Goal: Task Accomplishment & Management: Manage account settings

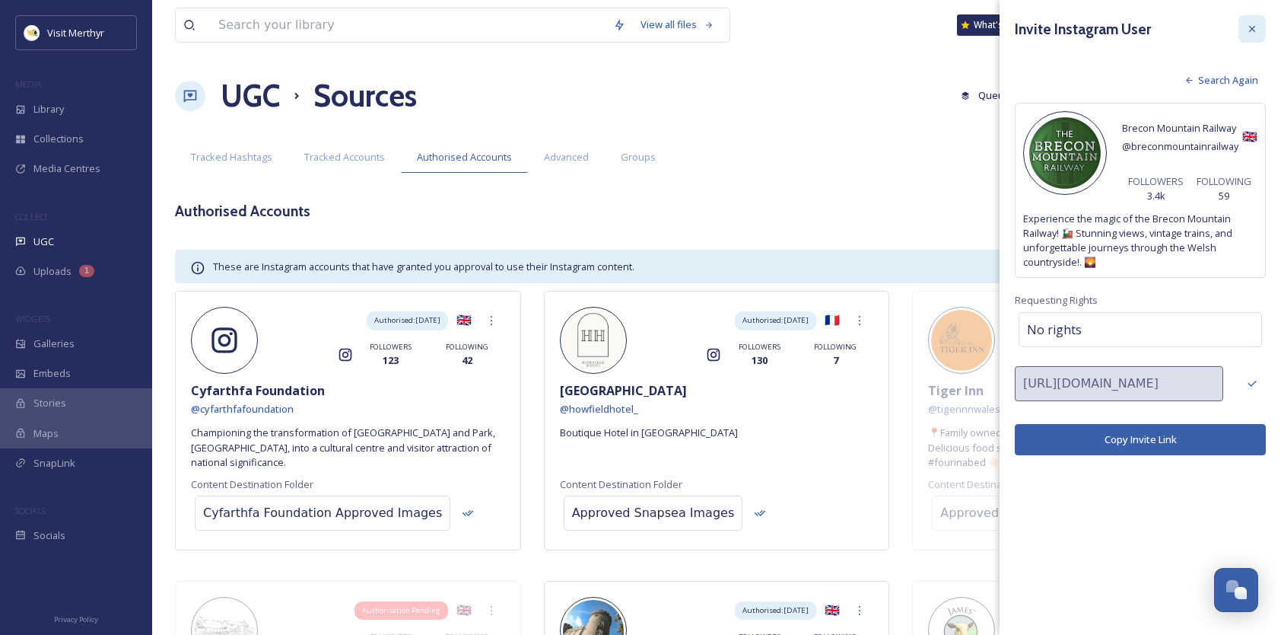
click at [1256, 26] on icon at bounding box center [1252, 29] width 12 height 12
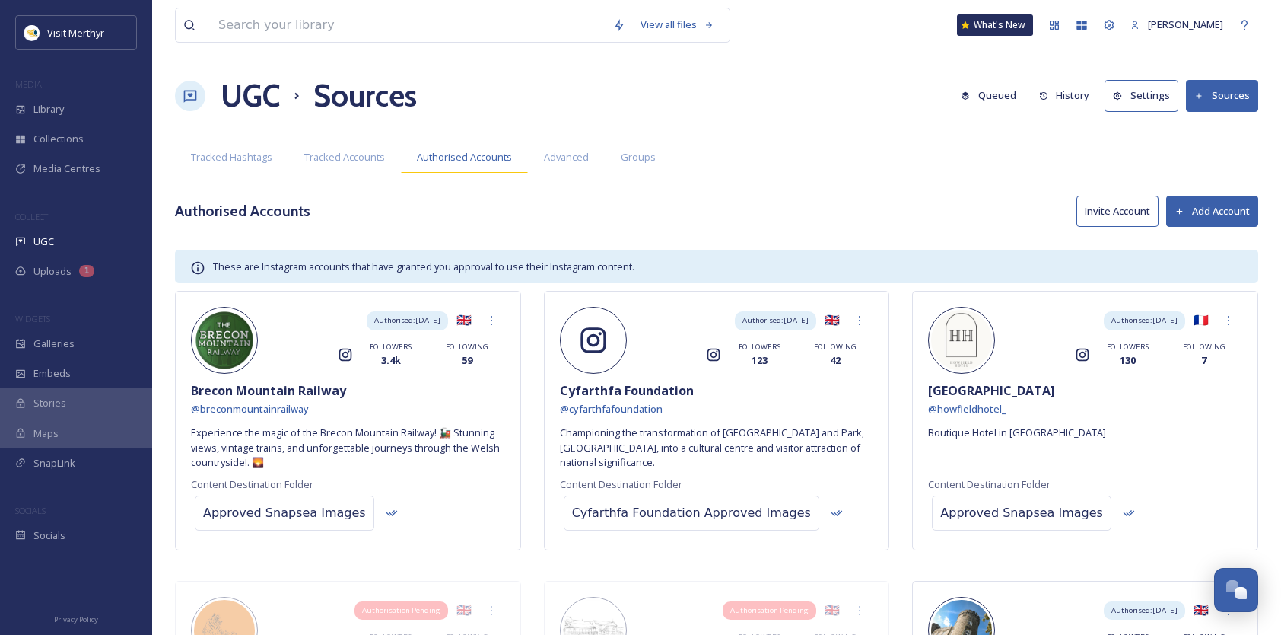
click at [485, 155] on span "Authorised Accounts" at bounding box center [464, 157] width 95 height 14
click at [206, 158] on span "Tracked Hashtags" at bounding box center [231, 157] width 81 height 14
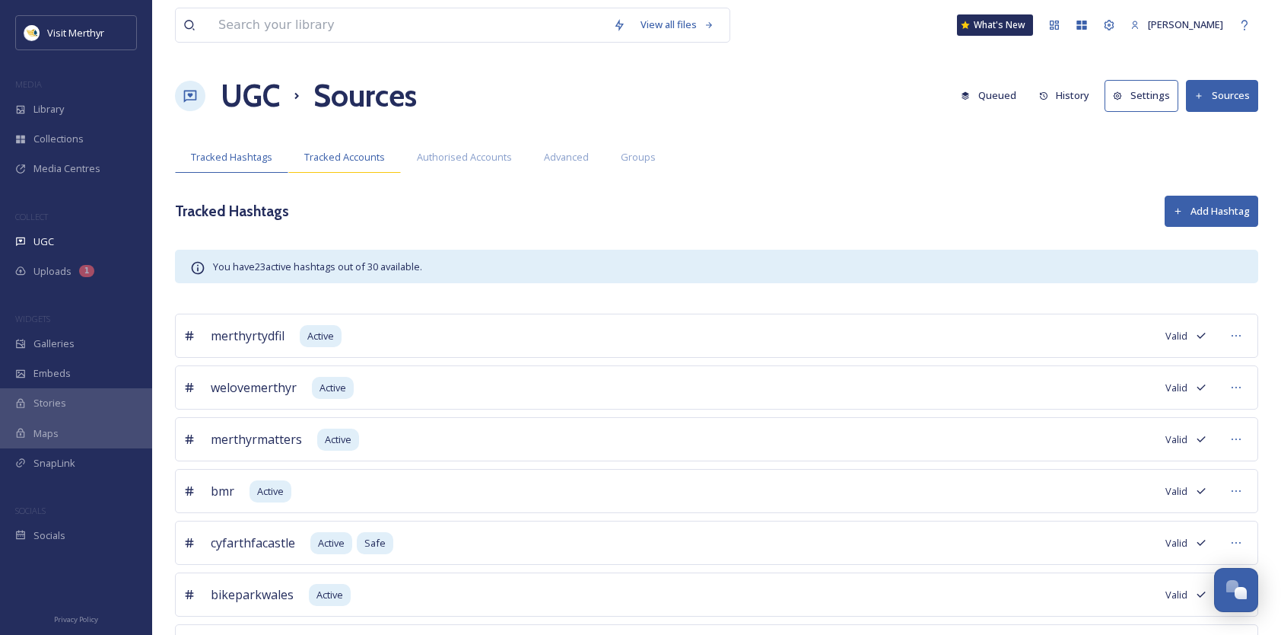
click at [333, 159] on span "Tracked Accounts" at bounding box center [344, 157] width 81 height 14
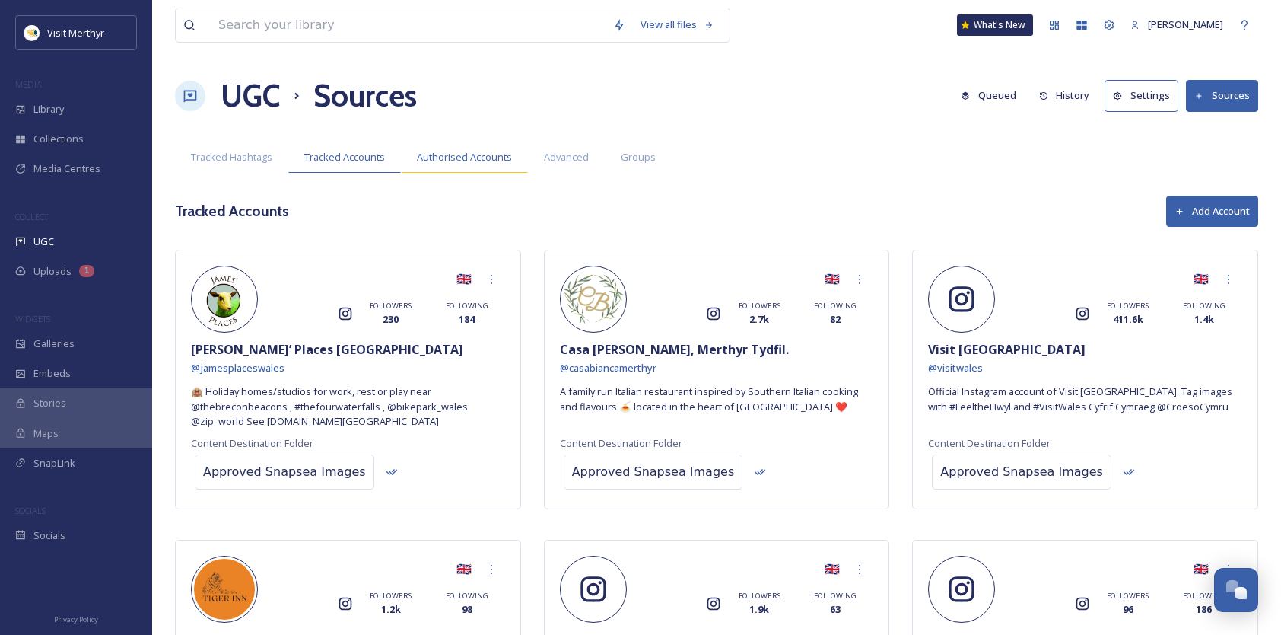
click at [457, 160] on span "Authorised Accounts" at bounding box center [464, 157] width 95 height 14
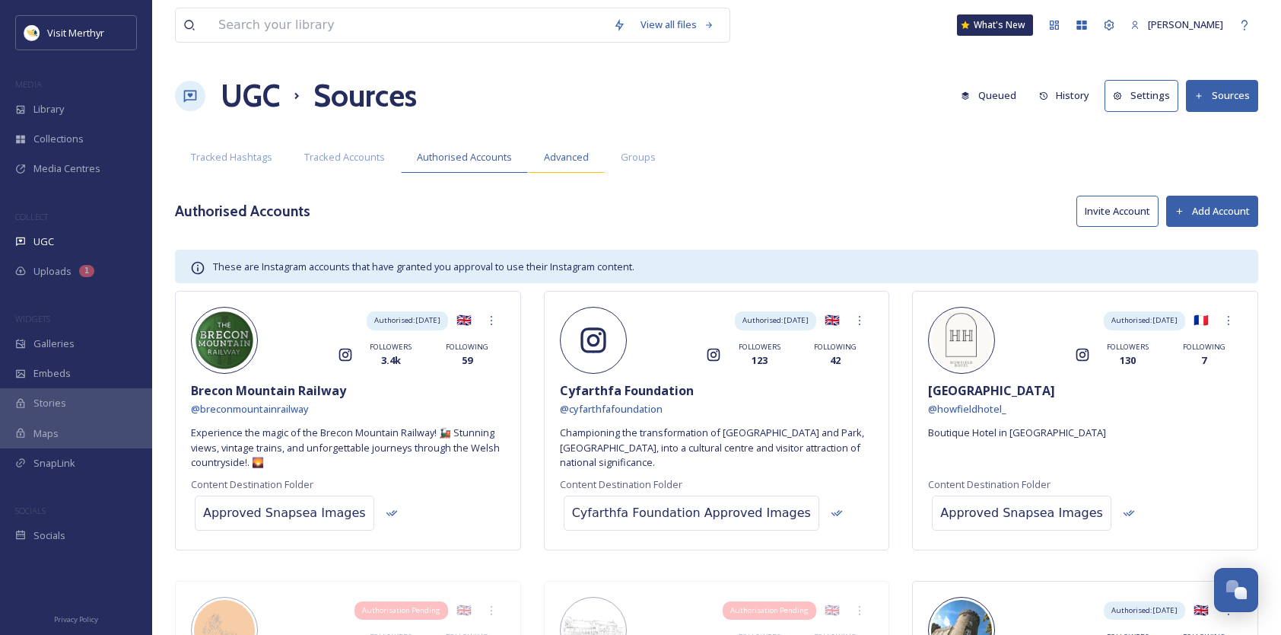
click at [568, 158] on span "Advanced" at bounding box center [566, 157] width 45 height 14
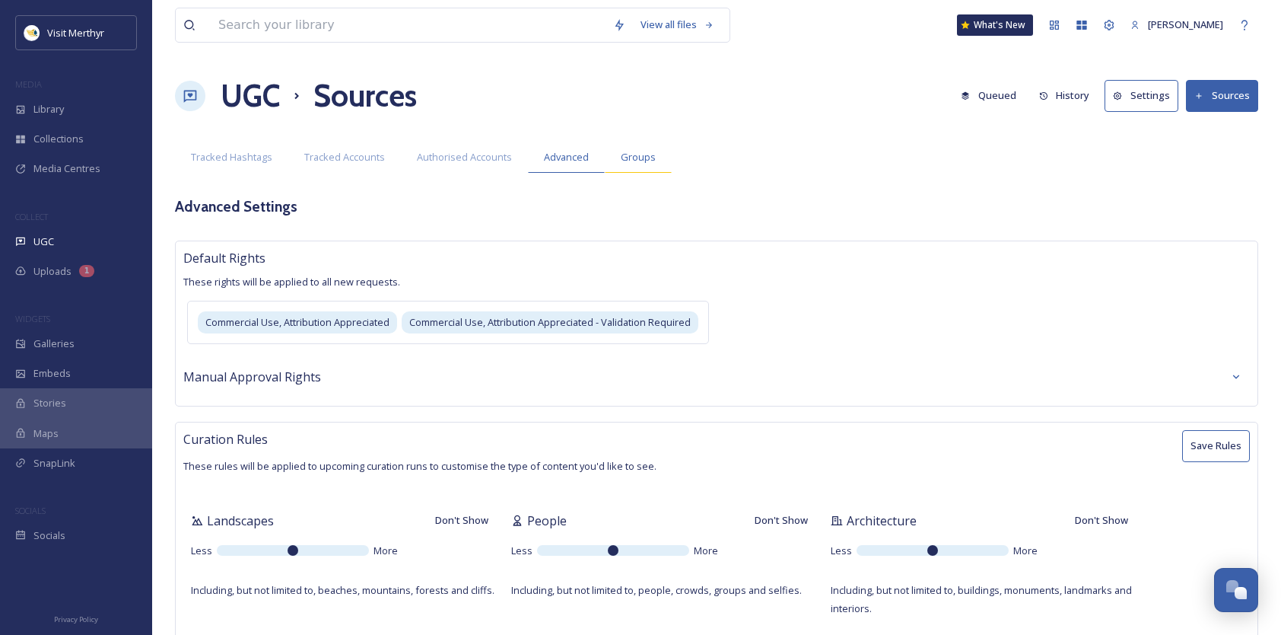
click at [632, 158] on span "Groups" at bounding box center [638, 157] width 35 height 14
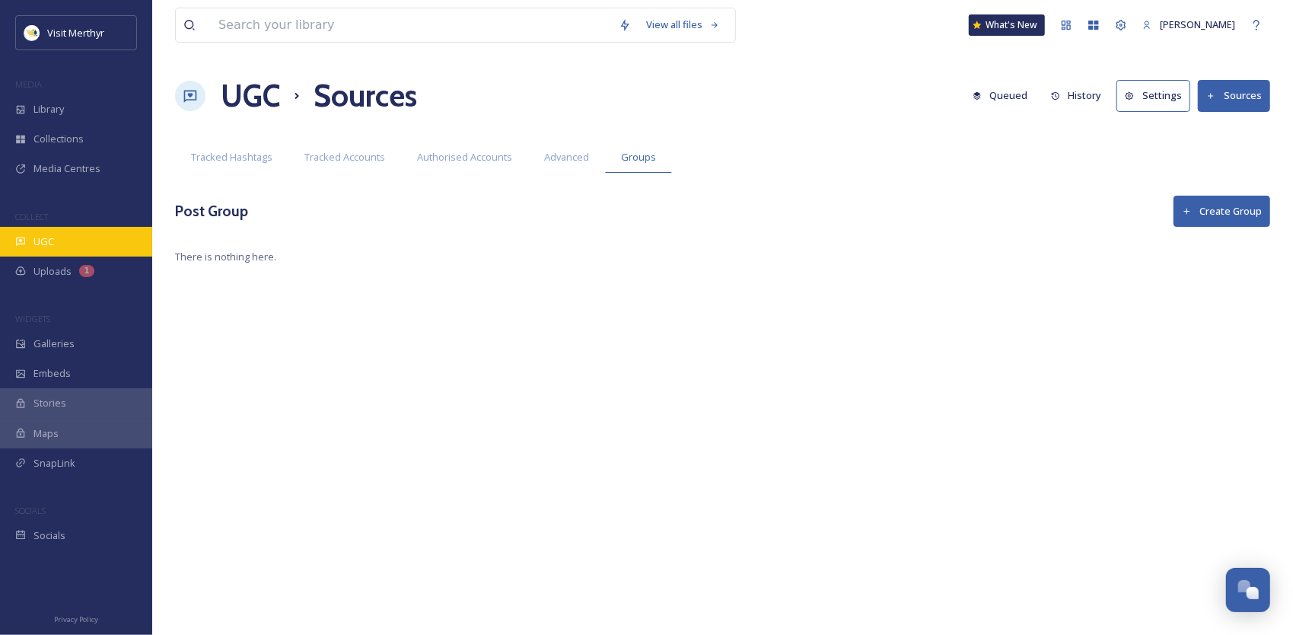
click at [48, 243] on span "UGC" at bounding box center [43, 241] width 21 height 14
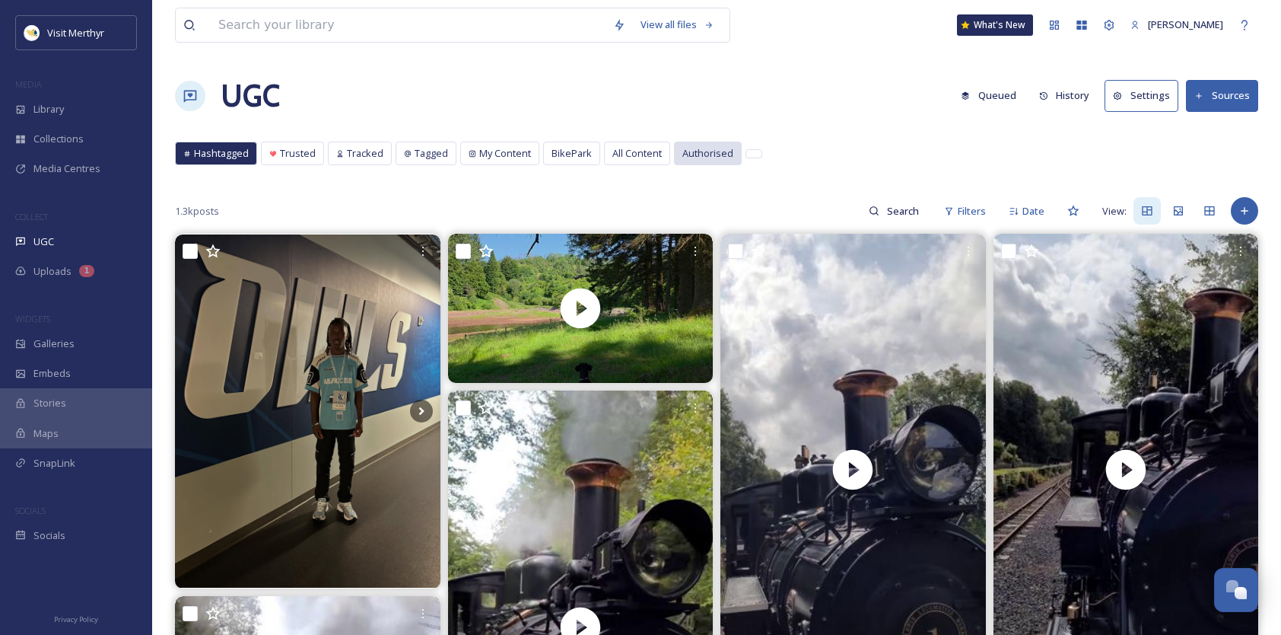
click at [699, 152] on span "Authorised" at bounding box center [708, 153] width 51 height 14
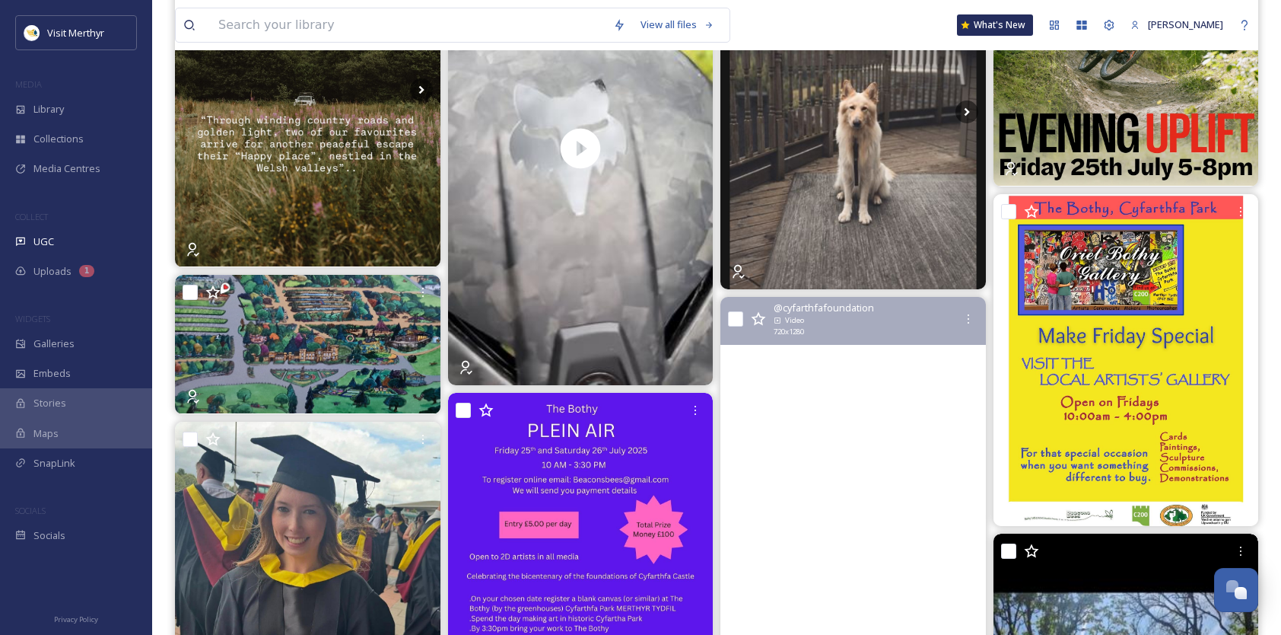
scroll to position [2207, 0]
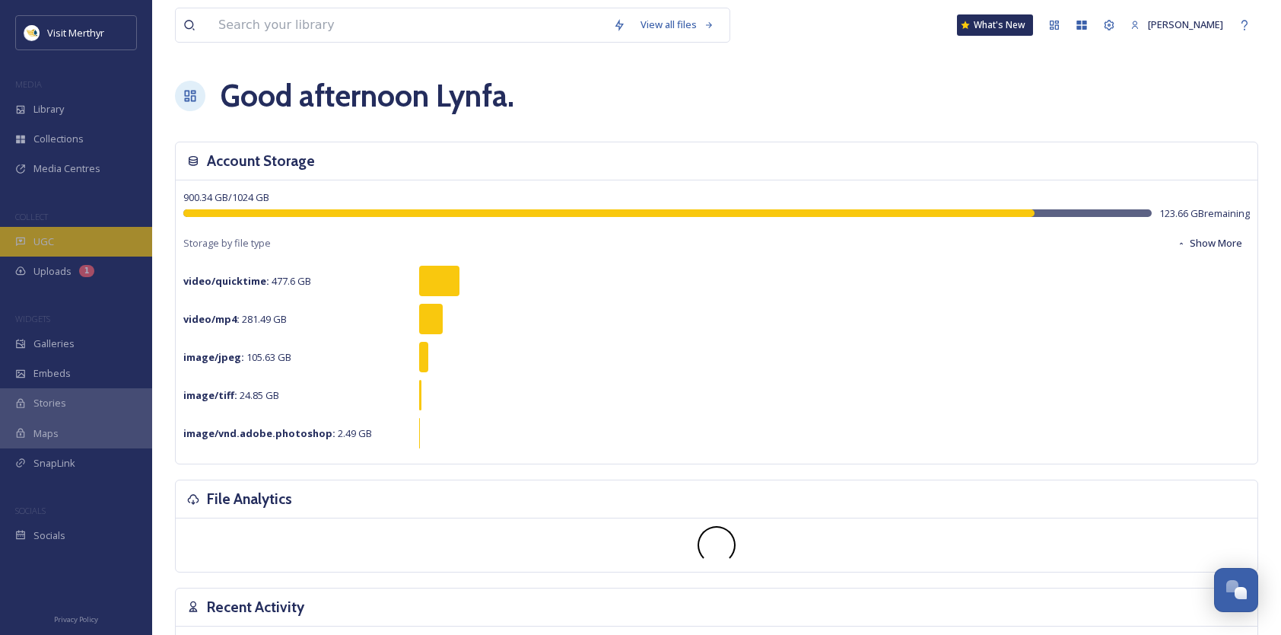
click at [45, 234] on span "UGC" at bounding box center [43, 241] width 21 height 14
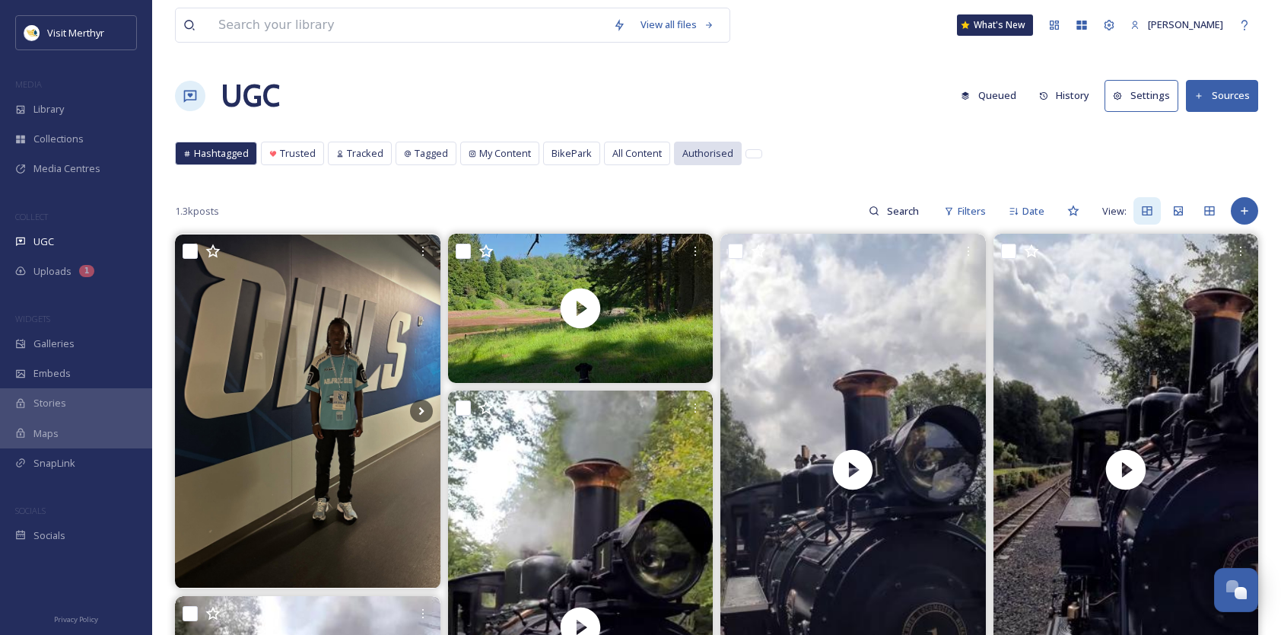
click at [690, 146] on span "Authorised" at bounding box center [708, 153] width 51 height 14
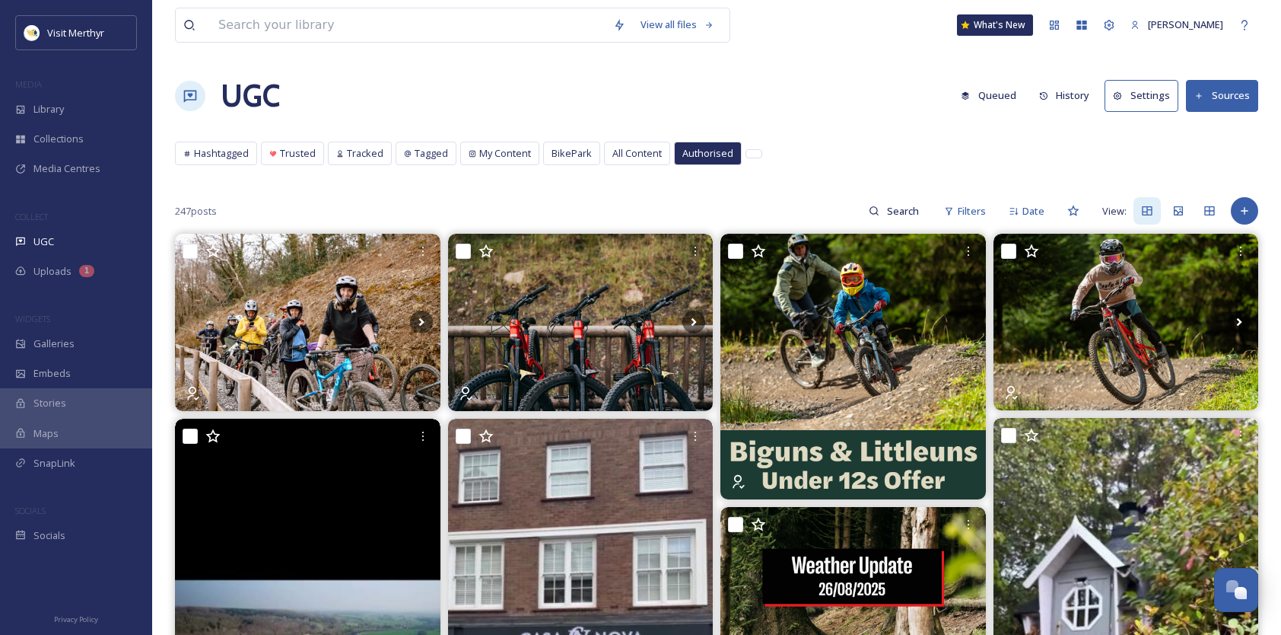
click at [711, 149] on span "Authorised" at bounding box center [708, 153] width 51 height 14
click at [1213, 87] on button "Sources" at bounding box center [1222, 95] width 72 height 31
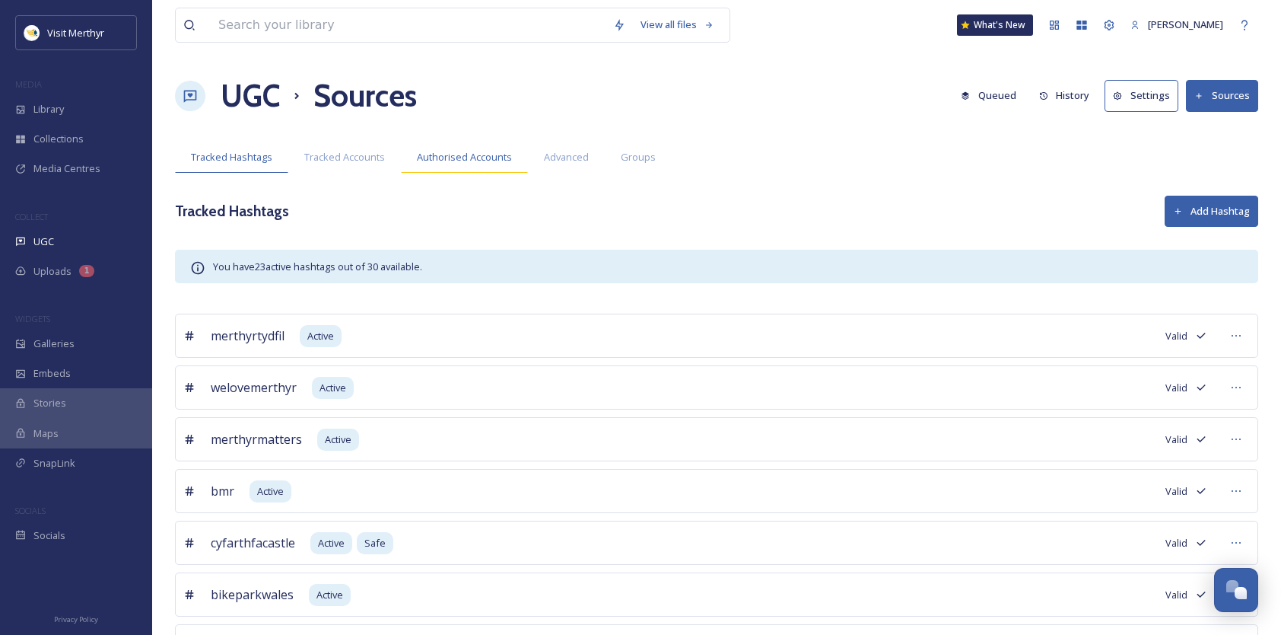
click at [428, 149] on div "Authorised Accounts" at bounding box center [464, 157] width 127 height 31
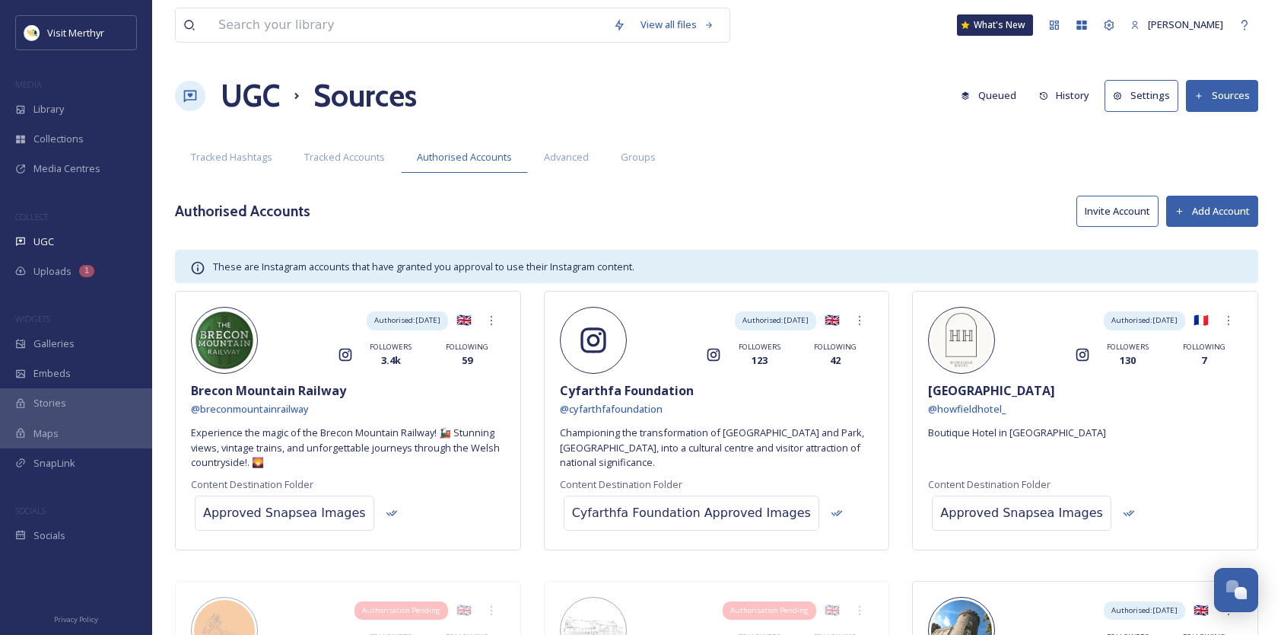
click at [1206, 205] on button "Add Account" at bounding box center [1213, 211] width 92 height 31
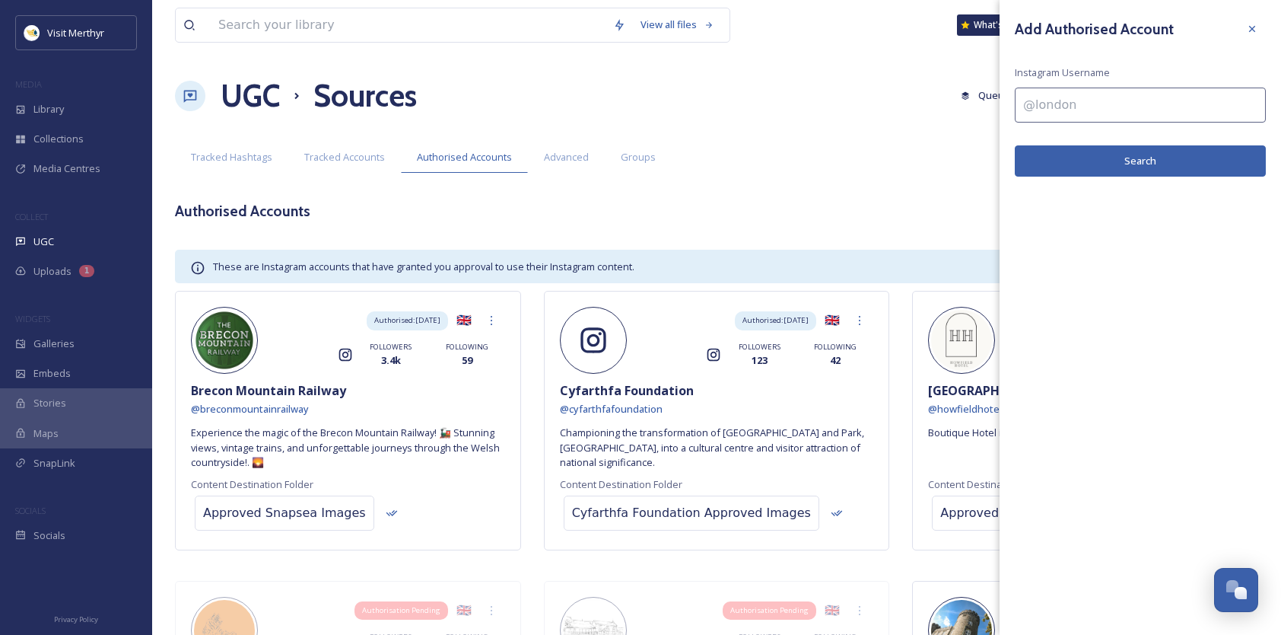
click at [1080, 101] on input at bounding box center [1140, 105] width 251 height 35
type input "@jamesesplaces"
click at [1108, 158] on button "Search" at bounding box center [1140, 160] width 251 height 31
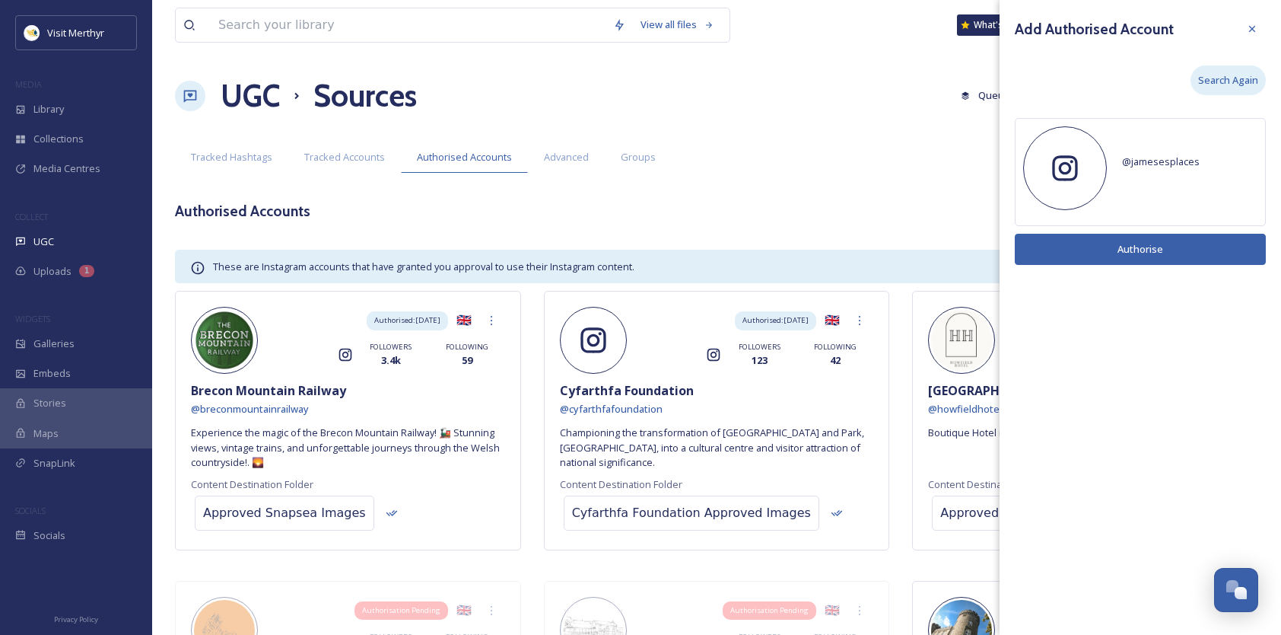
click at [1222, 78] on span "Search Again" at bounding box center [1229, 80] width 60 height 14
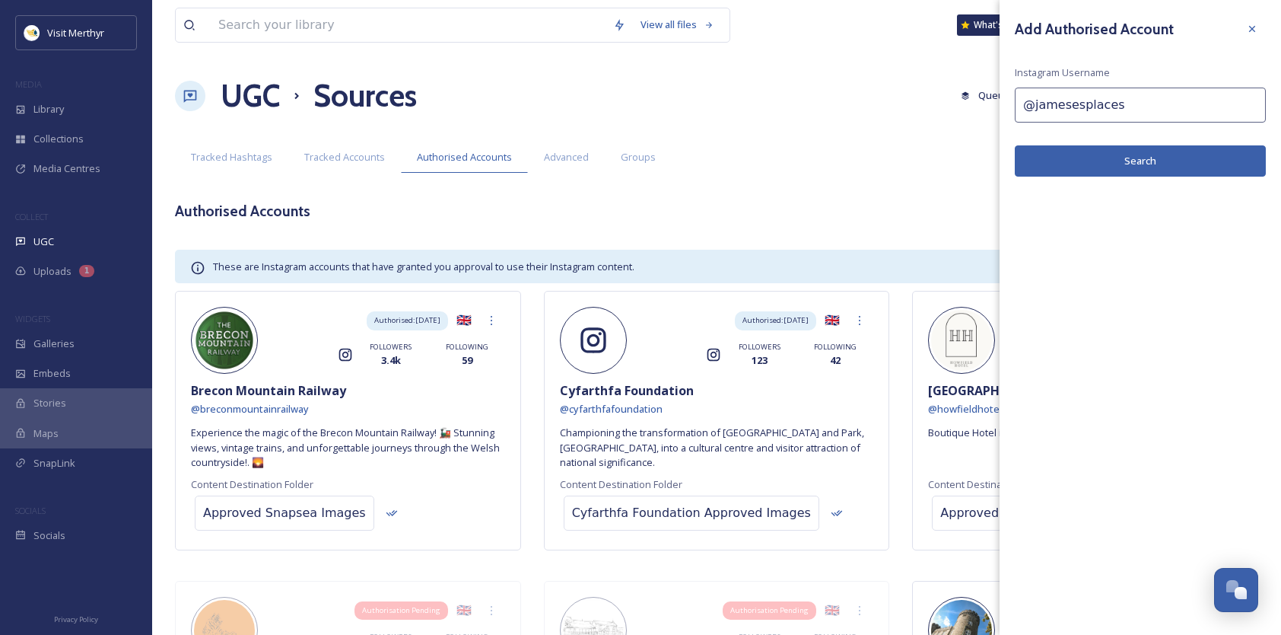
click at [1071, 107] on input "@jamesesplaces" at bounding box center [1140, 105] width 251 height 35
type input "@jamesplaces"
click at [1121, 151] on button "Search" at bounding box center [1140, 160] width 251 height 31
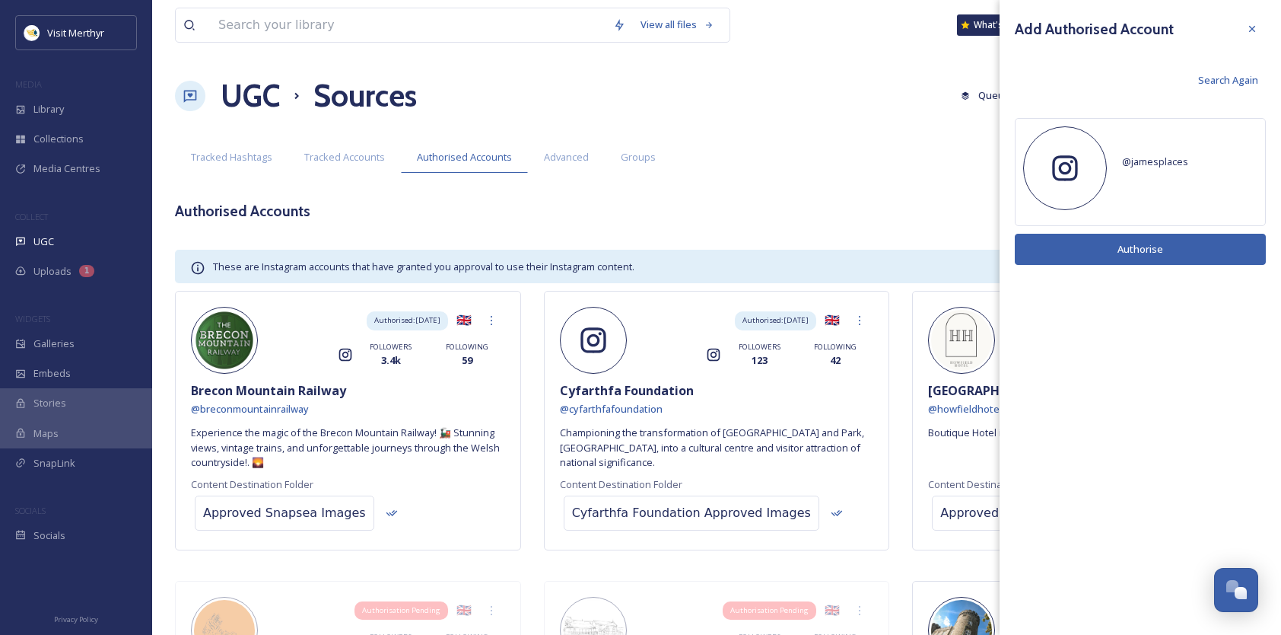
drag, startPoint x: 1249, startPoint y: 30, endPoint x: 1234, endPoint y: 32, distance: 14.6
click at [1249, 30] on icon at bounding box center [1252, 29] width 12 height 12
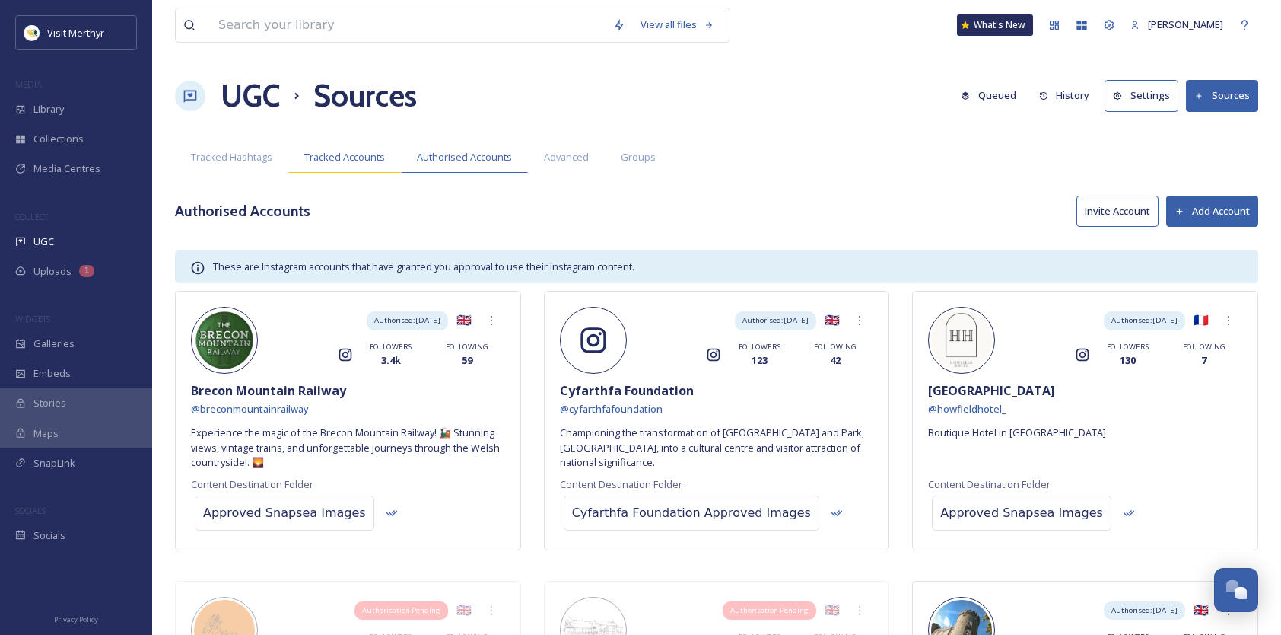
click at [336, 158] on span "Tracked Accounts" at bounding box center [344, 157] width 81 height 14
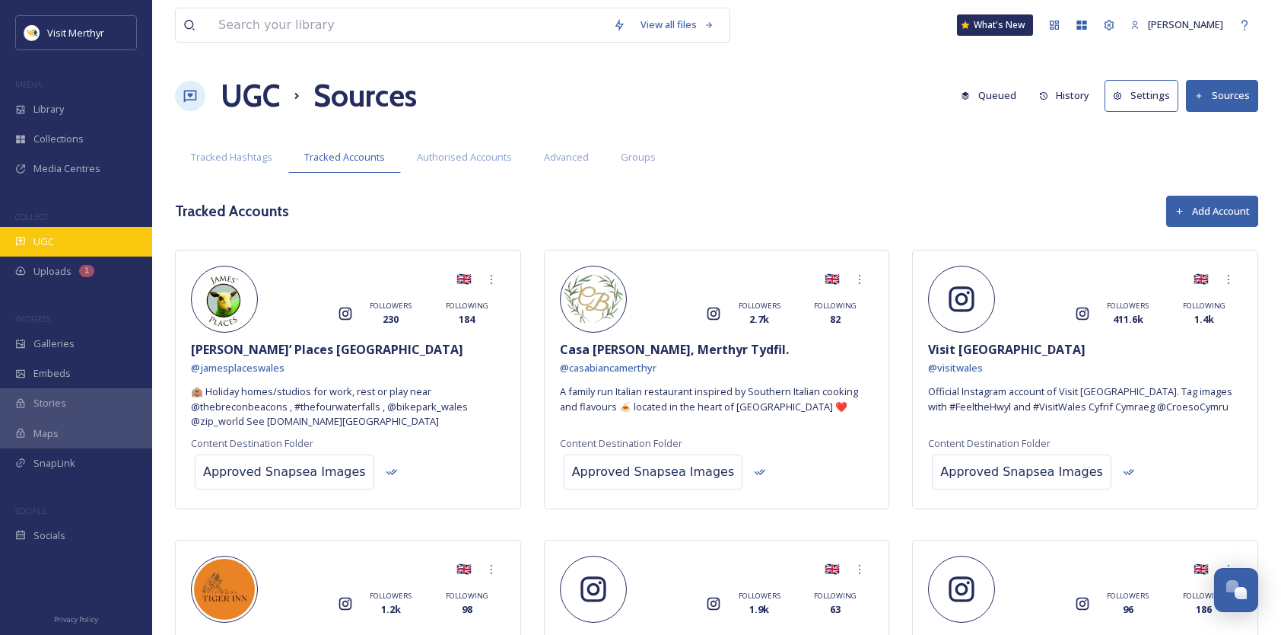
click at [46, 231] on div "UGC" at bounding box center [76, 242] width 152 height 30
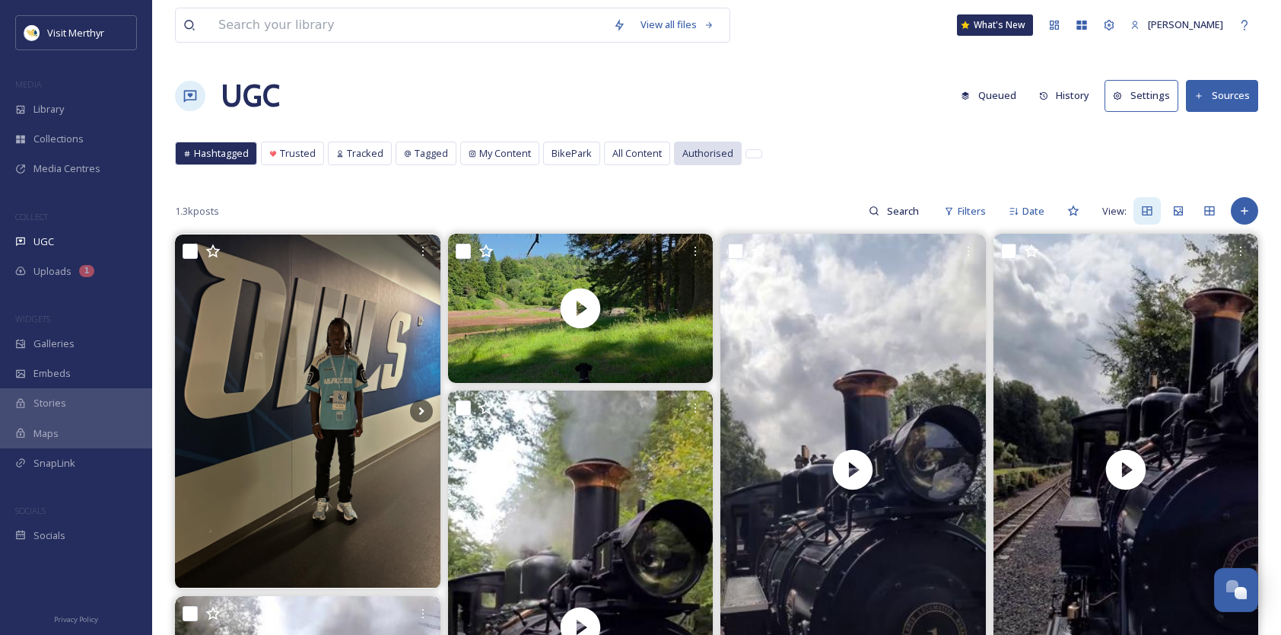
click at [705, 149] on span "Authorised" at bounding box center [708, 153] width 51 height 14
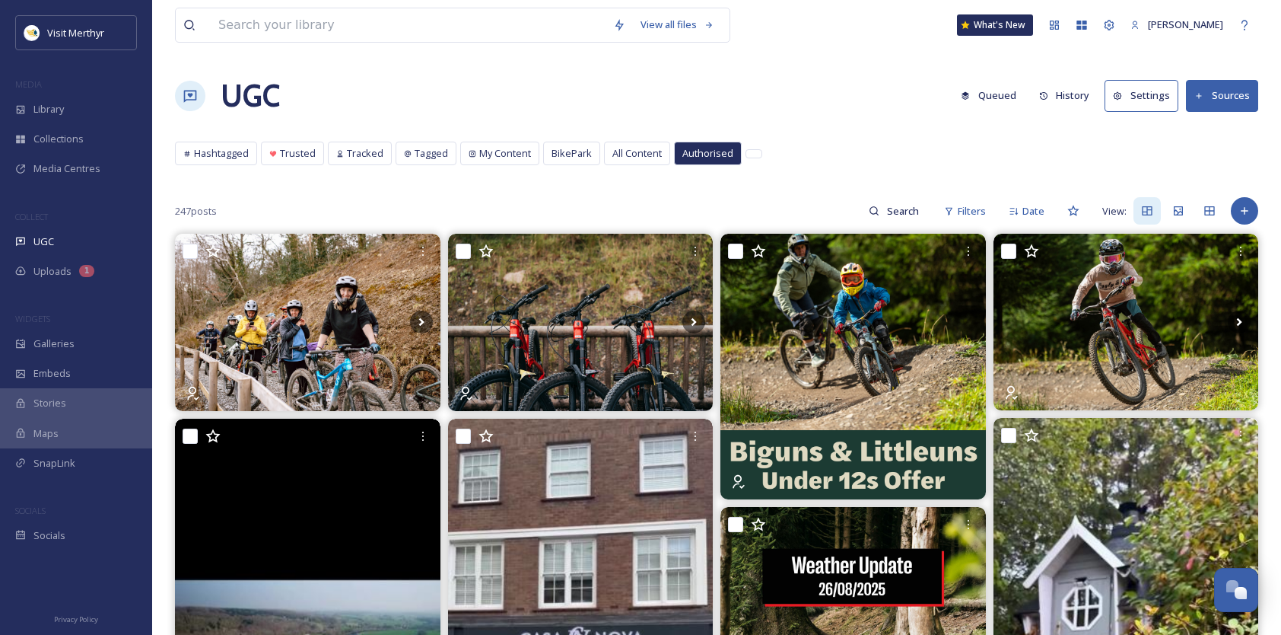
click at [849, 143] on div "Hashtagged Trusted Tracked Tagged My Content BikePark All Content Authorised Ha…" at bounding box center [717, 157] width 1084 height 31
click at [1234, 89] on button "Sources" at bounding box center [1222, 95] width 72 height 31
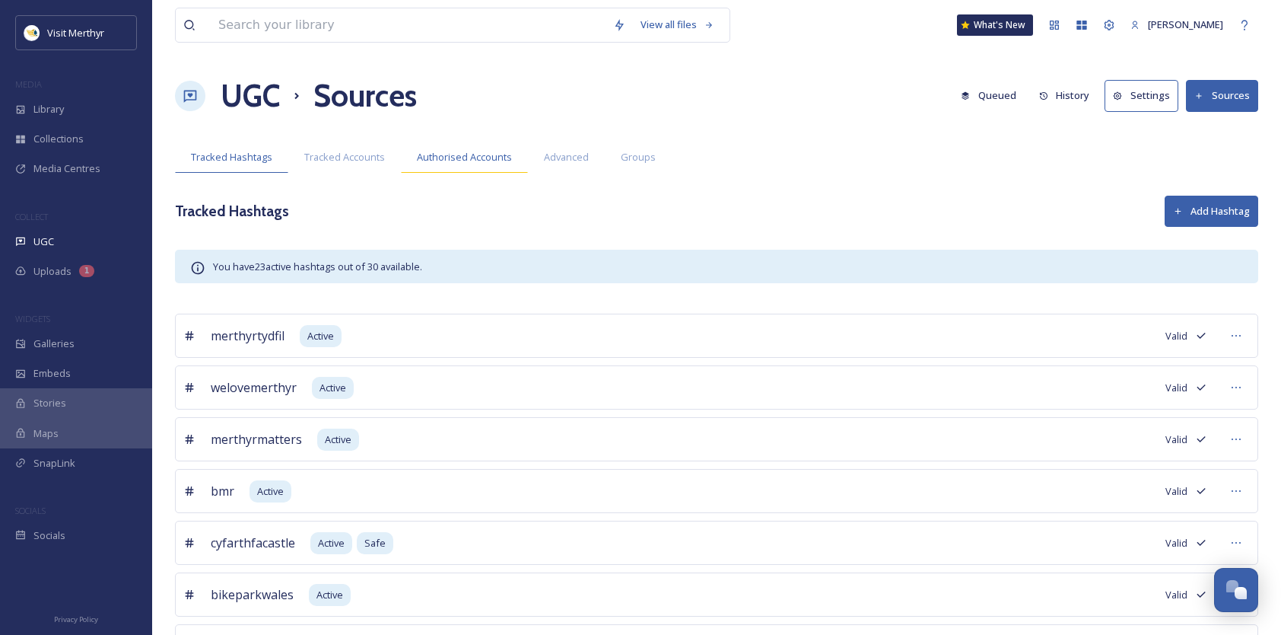
click at [484, 158] on span "Authorised Accounts" at bounding box center [464, 157] width 95 height 14
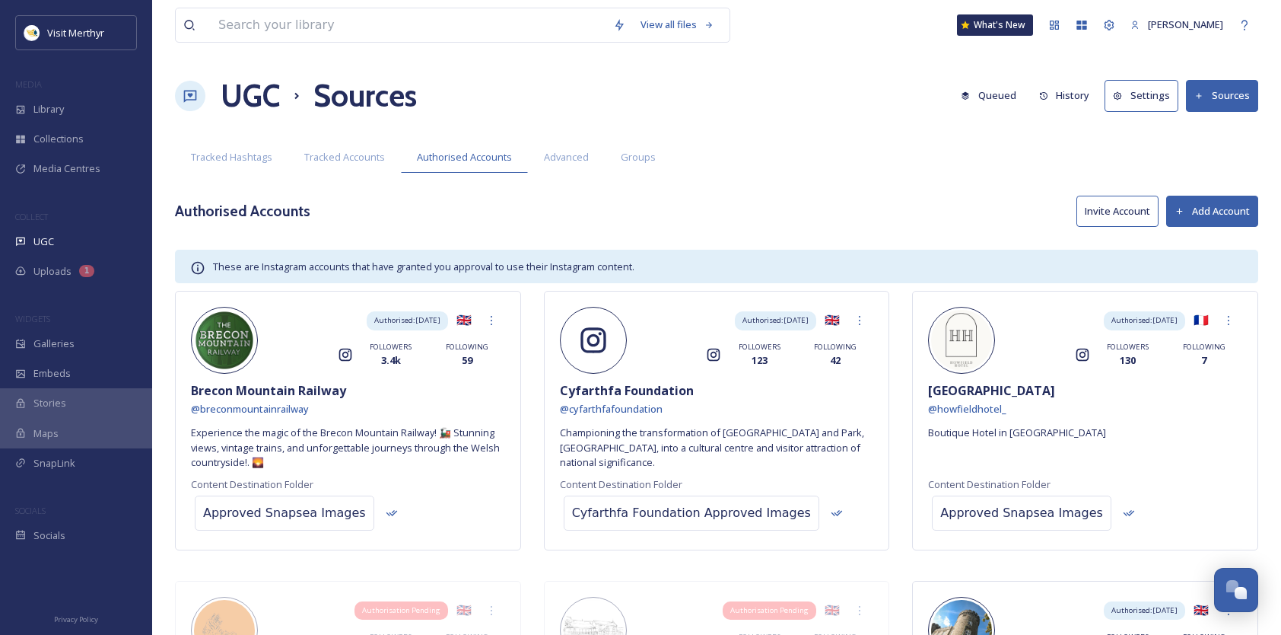
click at [1218, 212] on button "Add Account" at bounding box center [1213, 211] width 92 height 31
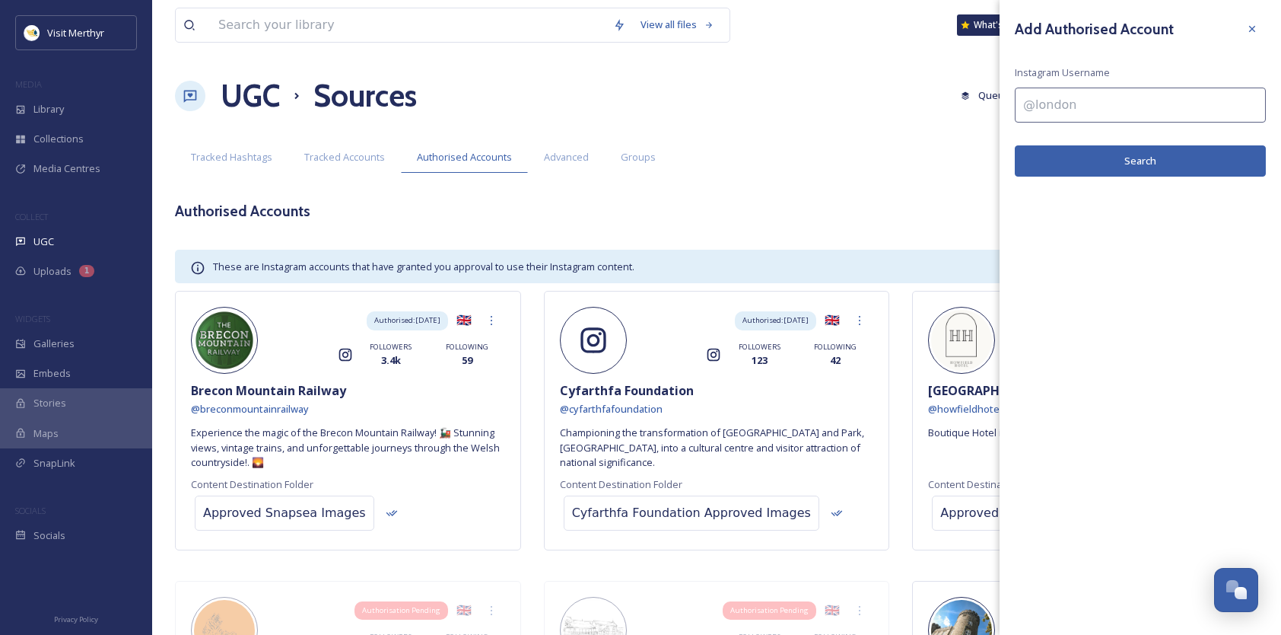
click at [1062, 109] on input at bounding box center [1140, 105] width 251 height 35
type input "@jamesplaces"
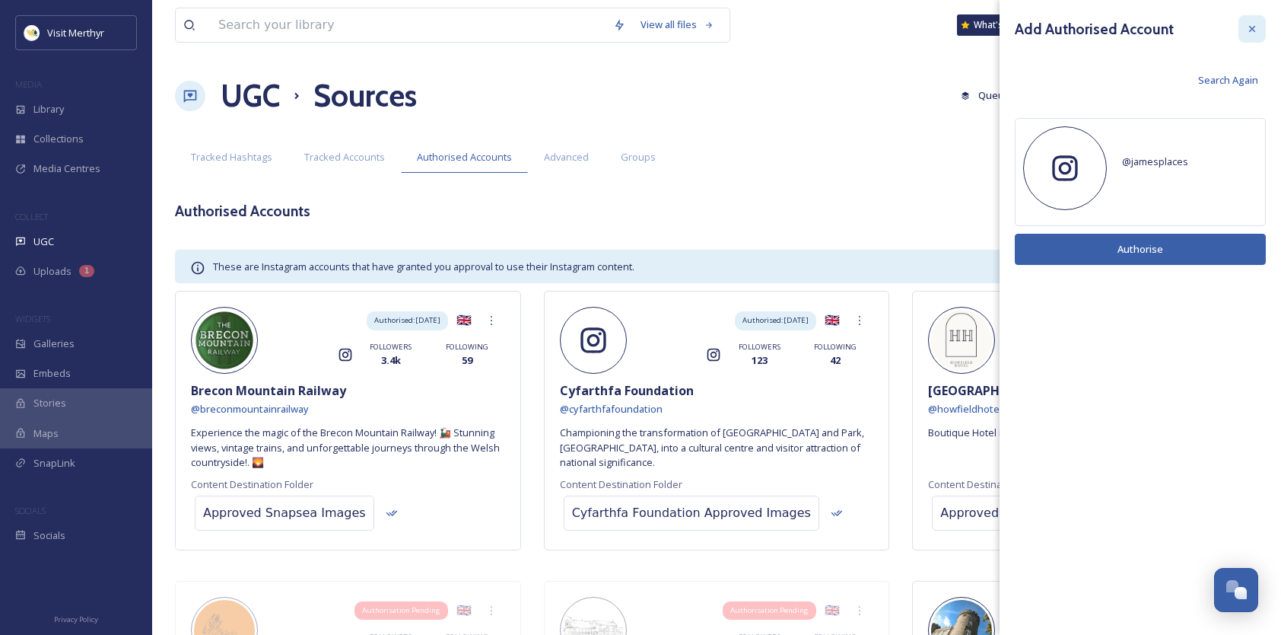
click at [1259, 21] on div at bounding box center [1252, 28] width 27 height 27
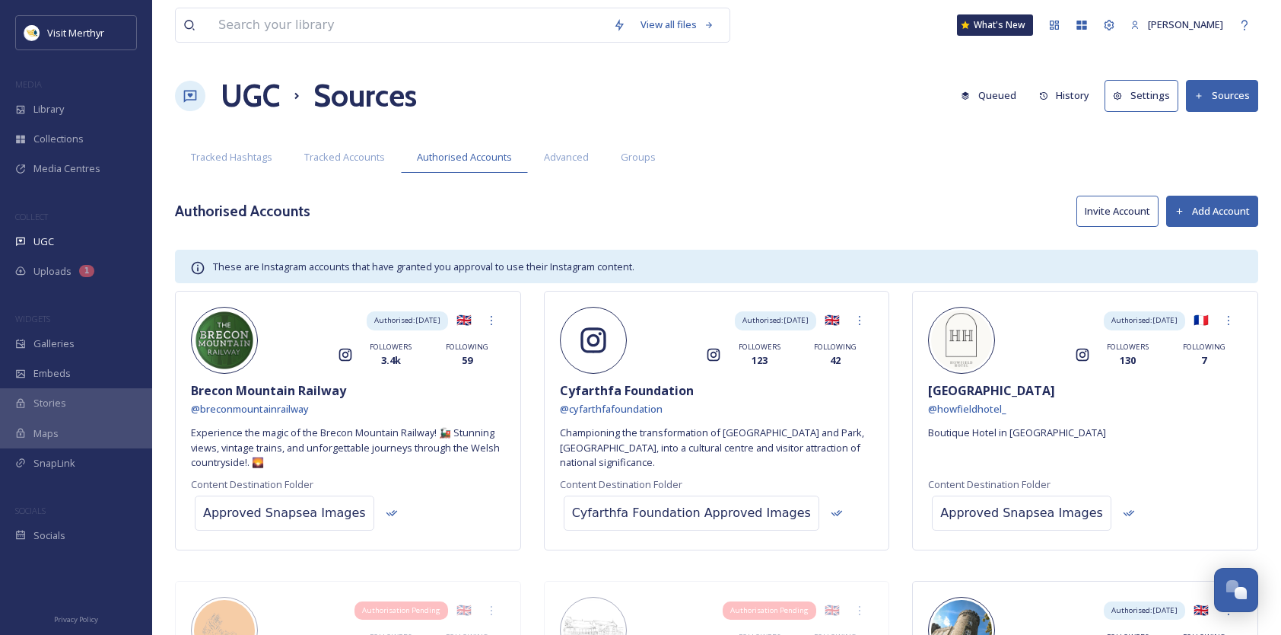
click at [1205, 209] on button "Add Account" at bounding box center [1213, 211] width 92 height 31
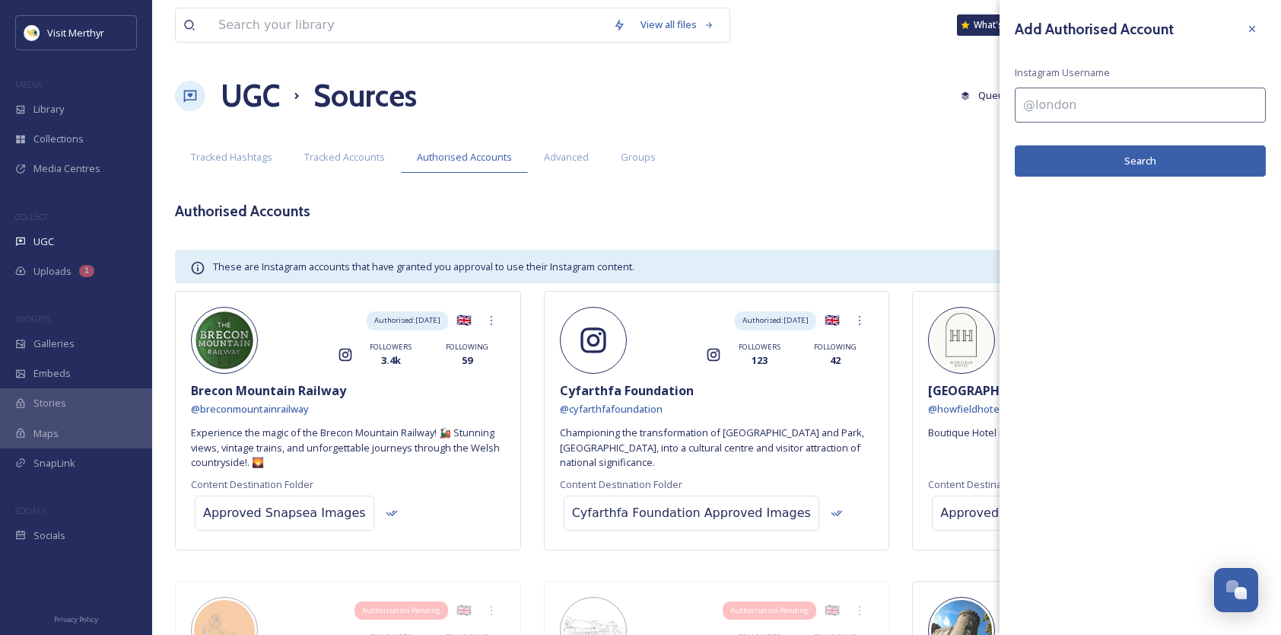
click at [1044, 105] on input at bounding box center [1140, 105] width 251 height 35
paste input "https://www.instagram.com/jamesplaceswales/"
type input "https://www.instagram.com/jamesplaceswales/"
click at [1129, 163] on button "Search" at bounding box center [1140, 160] width 251 height 31
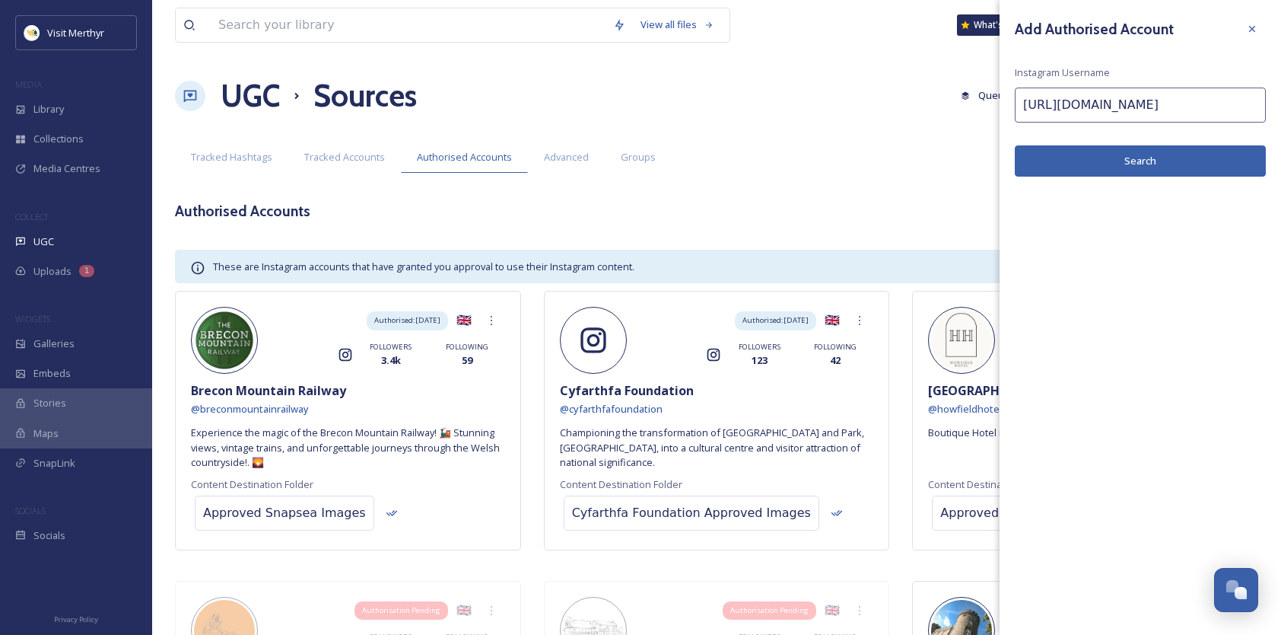
scroll to position [0, 0]
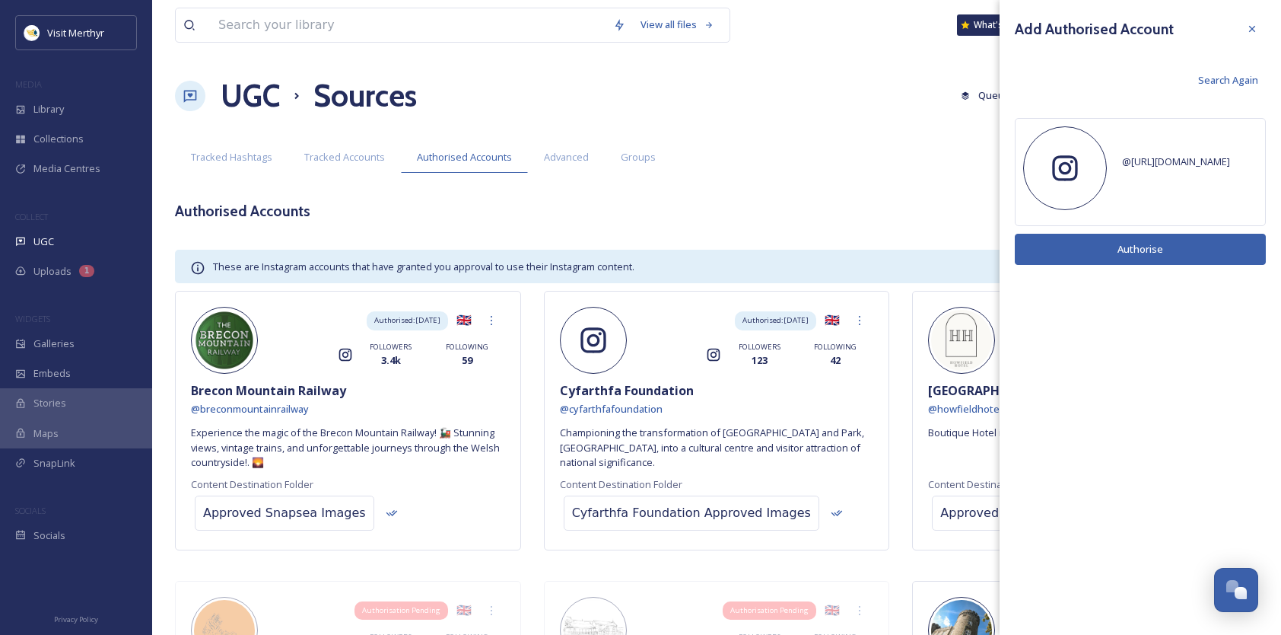
click at [1219, 78] on span "Search Again" at bounding box center [1229, 80] width 60 height 14
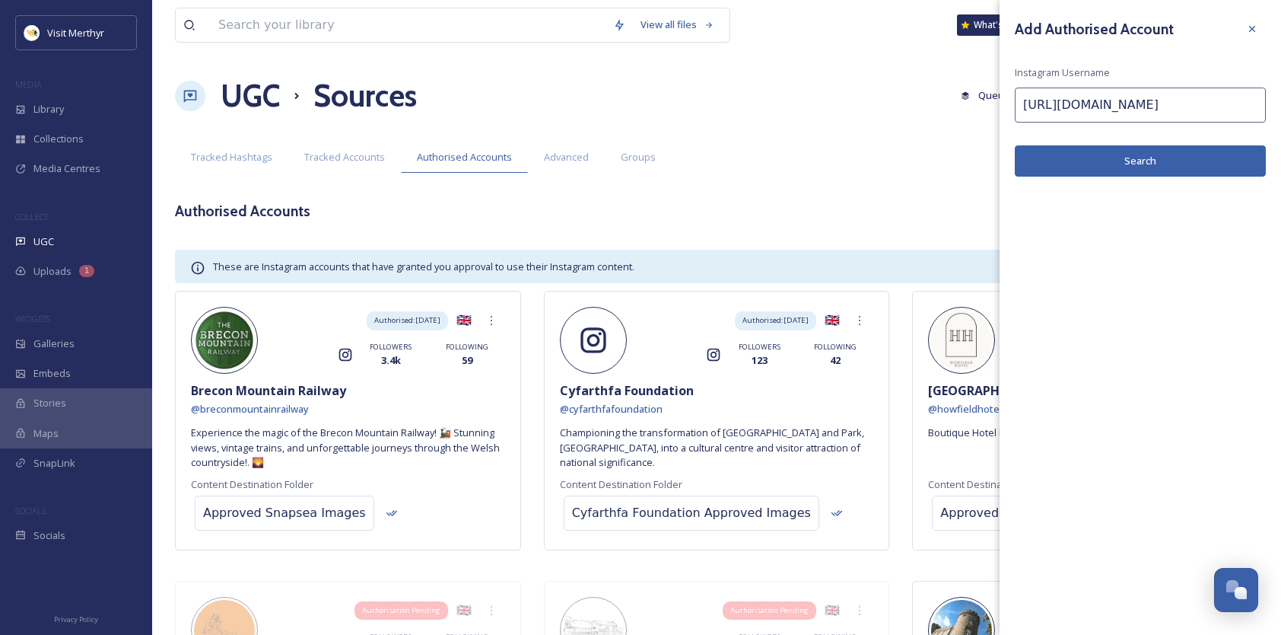
drag, startPoint x: 1168, startPoint y: 103, endPoint x: 903, endPoint y: 110, distance: 264.9
type input "jamesplaceswales/"
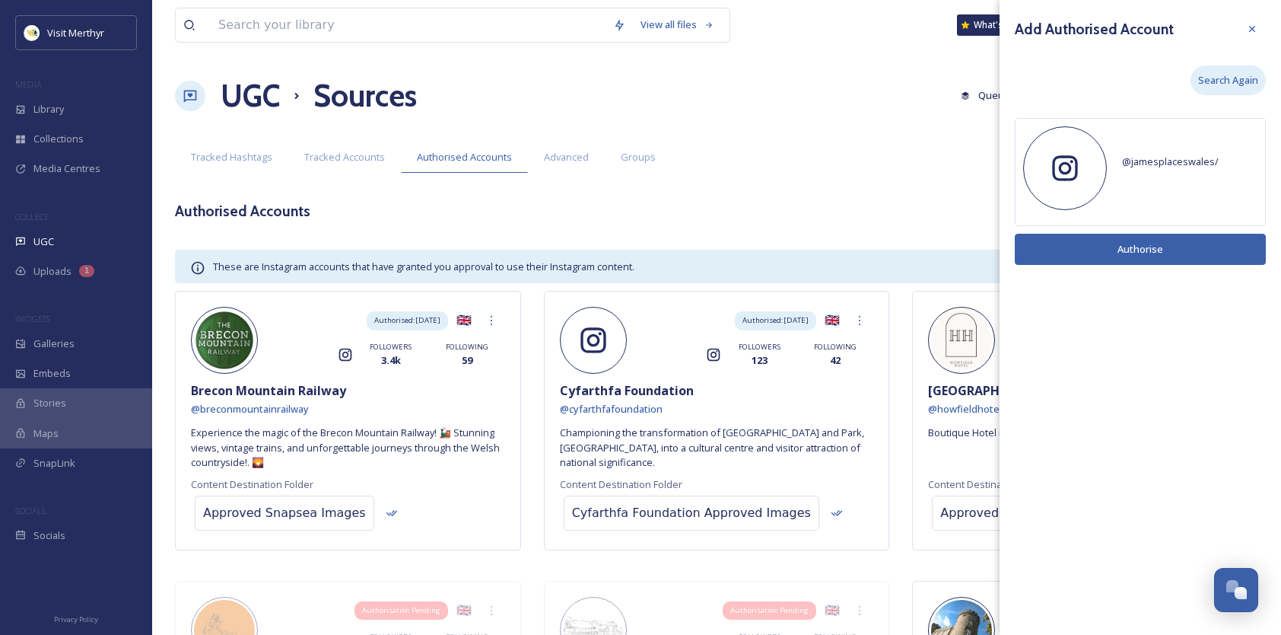
click at [1227, 78] on span "Search Again" at bounding box center [1229, 80] width 60 height 14
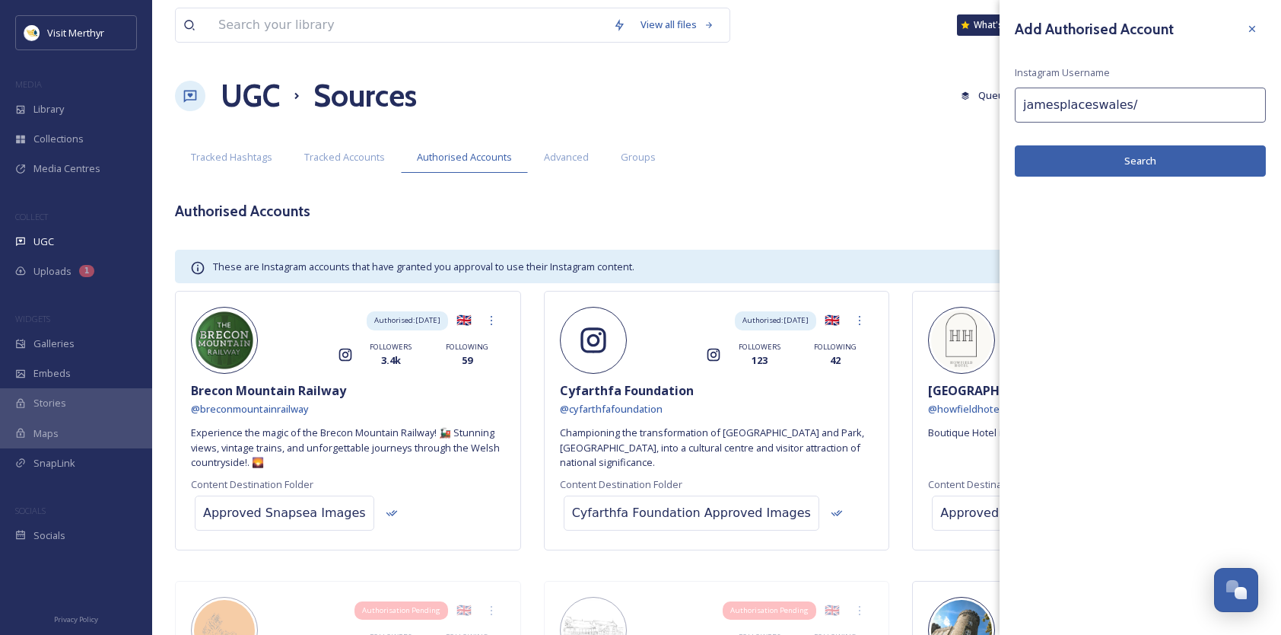
click at [1136, 100] on input "jamesplaceswales/" at bounding box center [1140, 105] width 251 height 35
type input "jamesplaceswales"
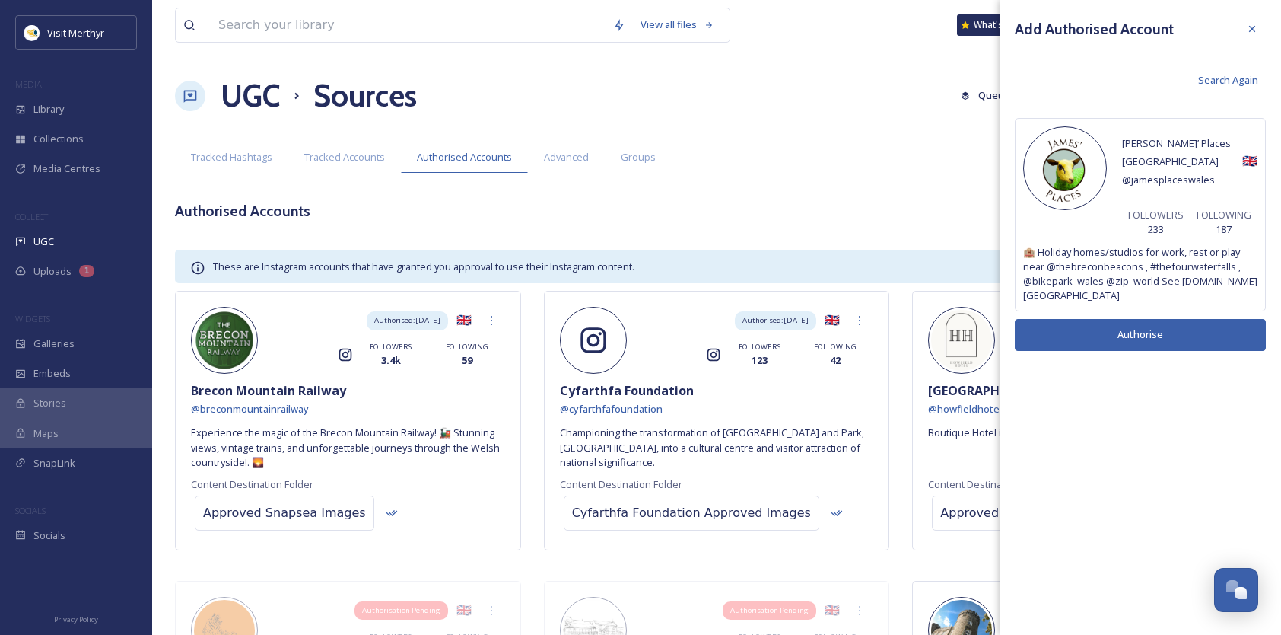
click at [1141, 319] on button "Authorise" at bounding box center [1140, 334] width 251 height 31
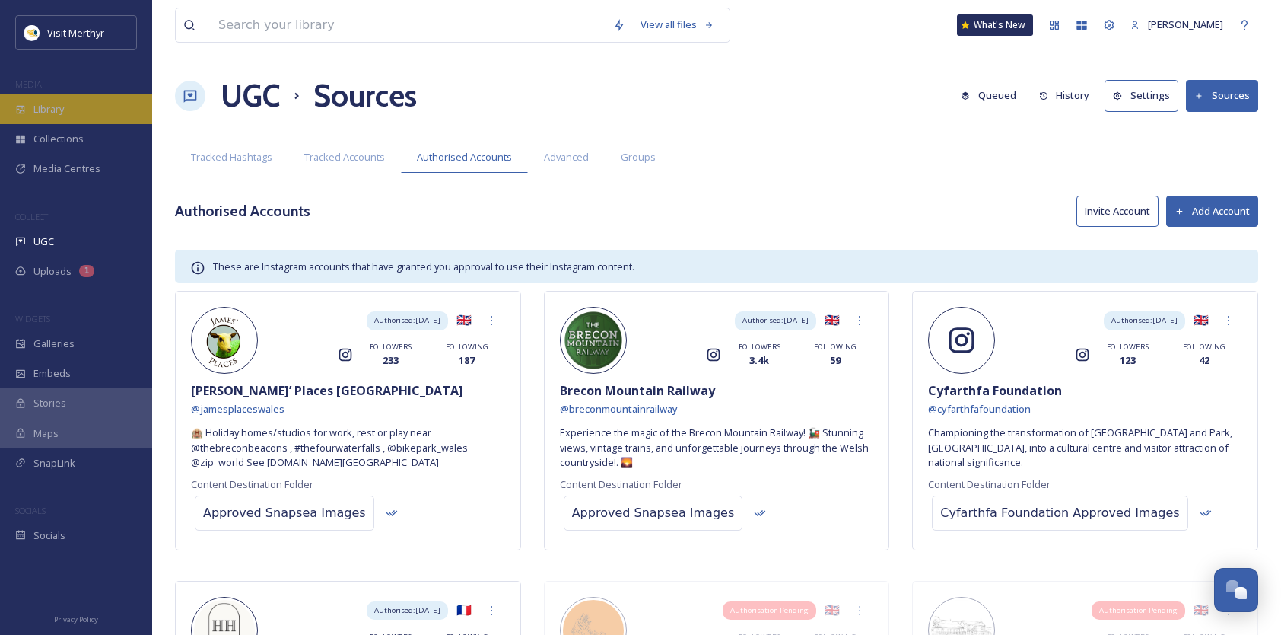
click at [78, 110] on div "Library" at bounding box center [76, 109] width 152 height 30
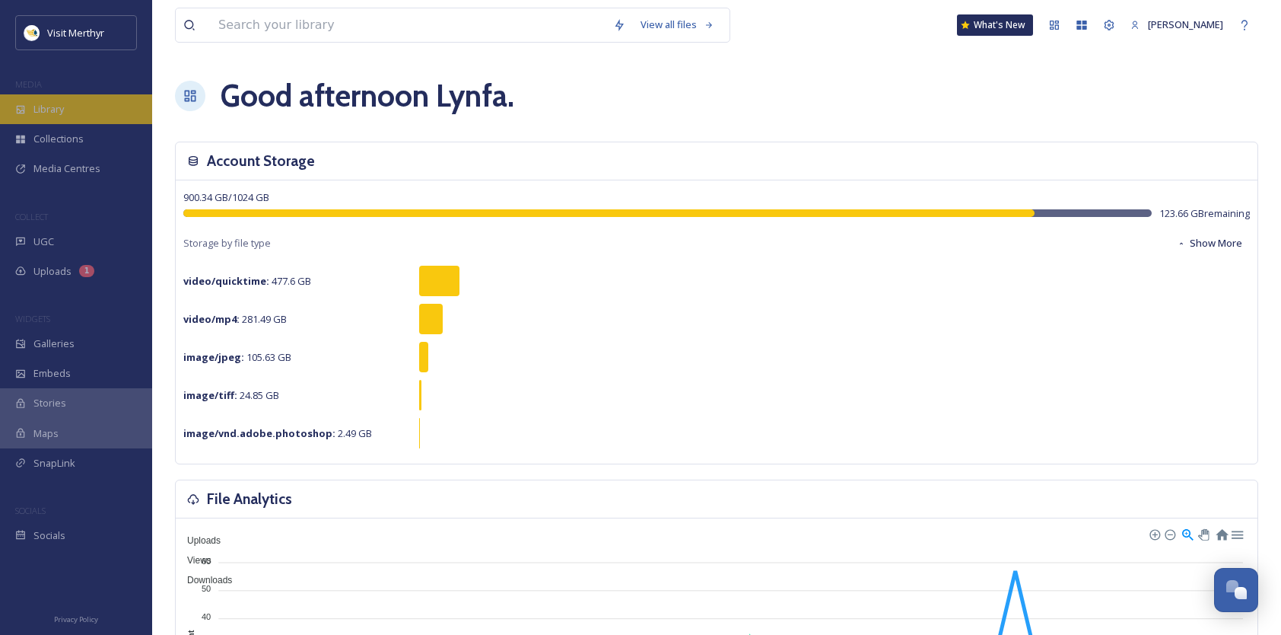
drag, startPoint x: 45, startPoint y: 110, endPoint x: 56, endPoint y: 110, distance: 11.4
click at [45, 110] on span "Library" at bounding box center [48, 109] width 30 height 14
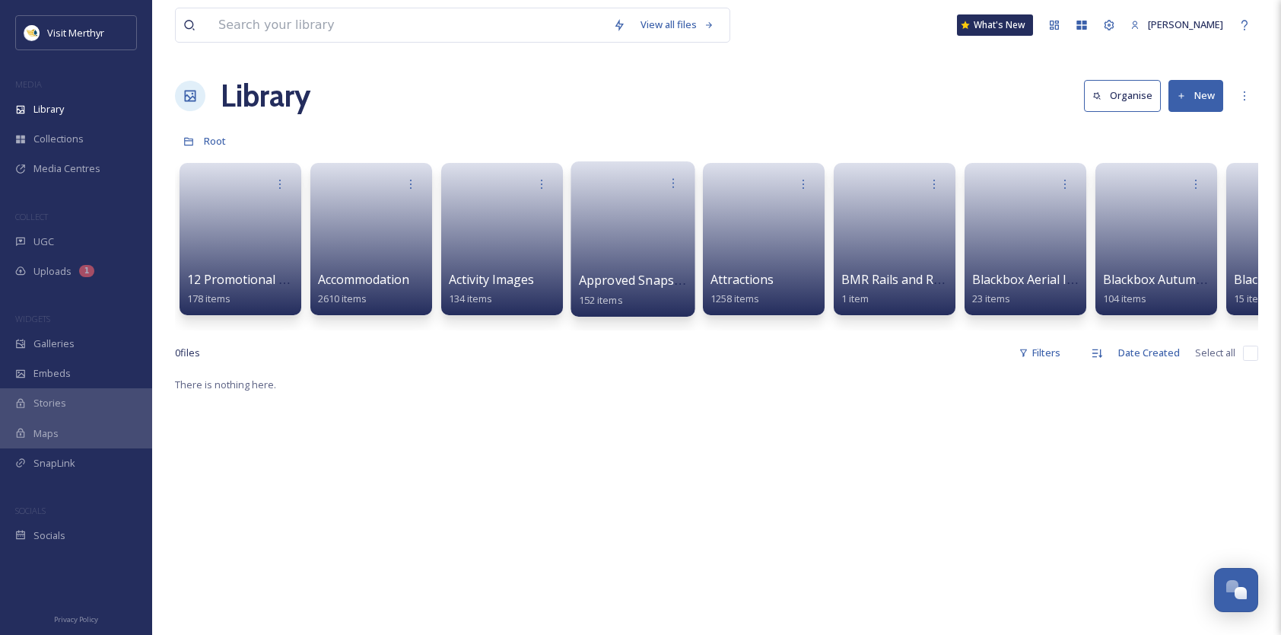
drag, startPoint x: 613, startPoint y: 285, endPoint x: 608, endPoint y: 292, distance: 9.3
click at [613, 286] on span "Approved Snapsea Images" at bounding box center [656, 280] width 155 height 17
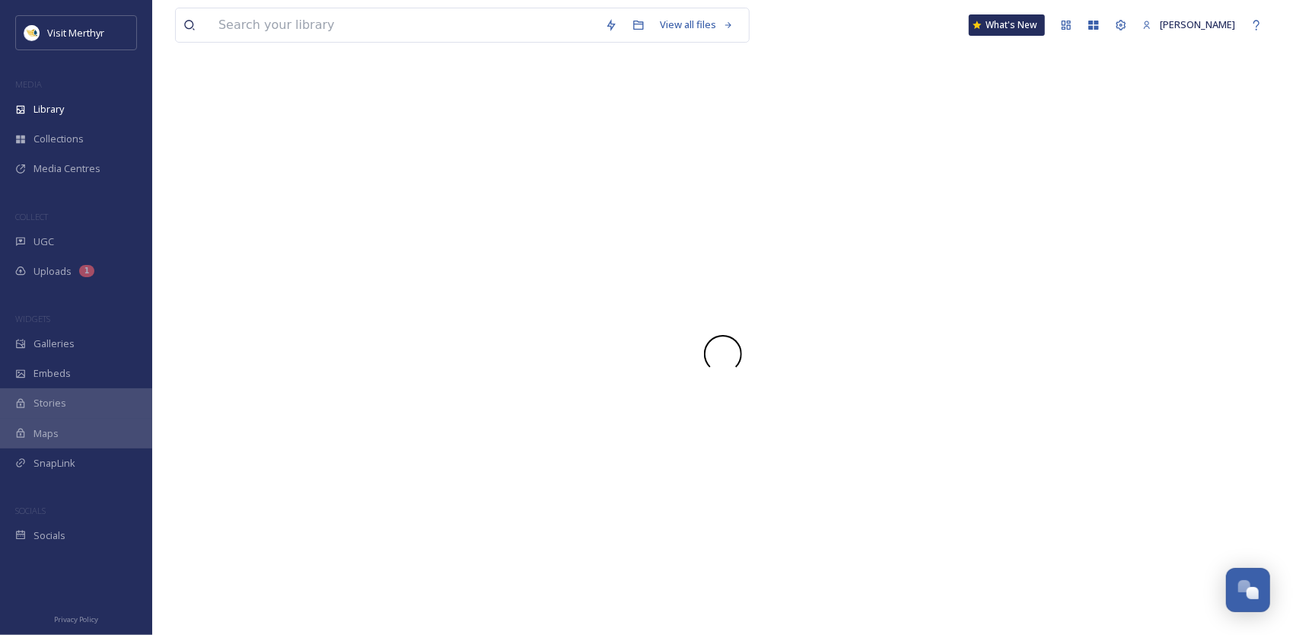
click at [648, 282] on div at bounding box center [722, 354] width 1095 height 562
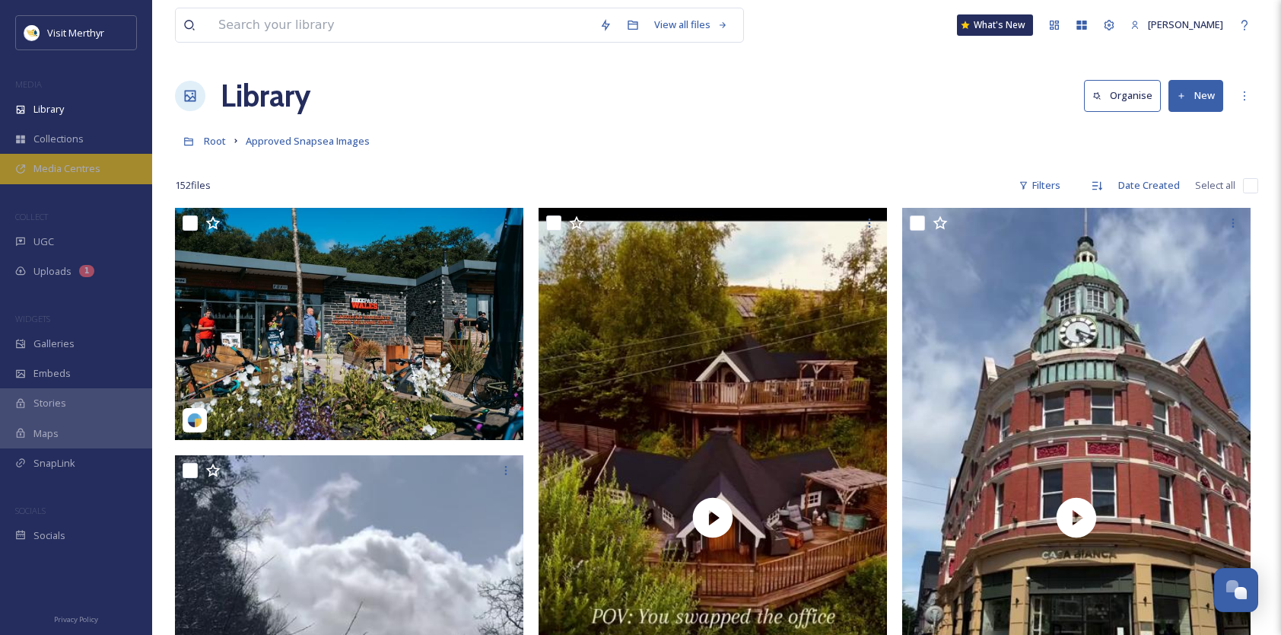
click at [64, 169] on span "Media Centres" at bounding box center [66, 168] width 67 height 14
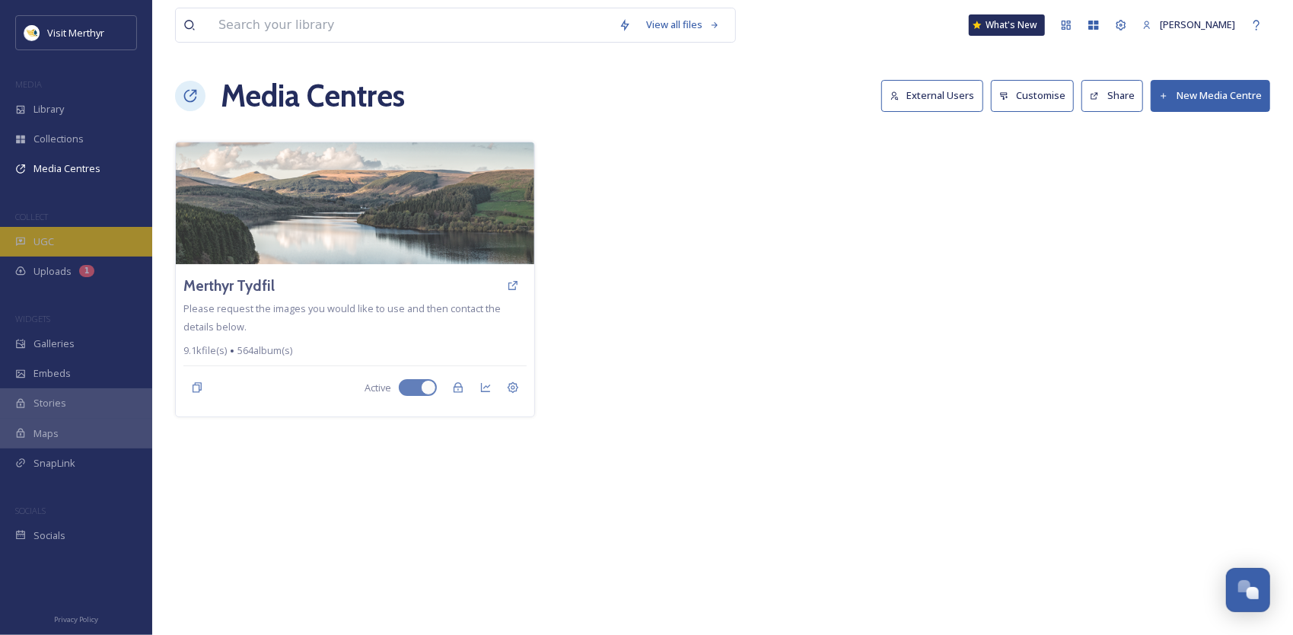
click at [52, 235] on span "UGC" at bounding box center [43, 241] width 21 height 14
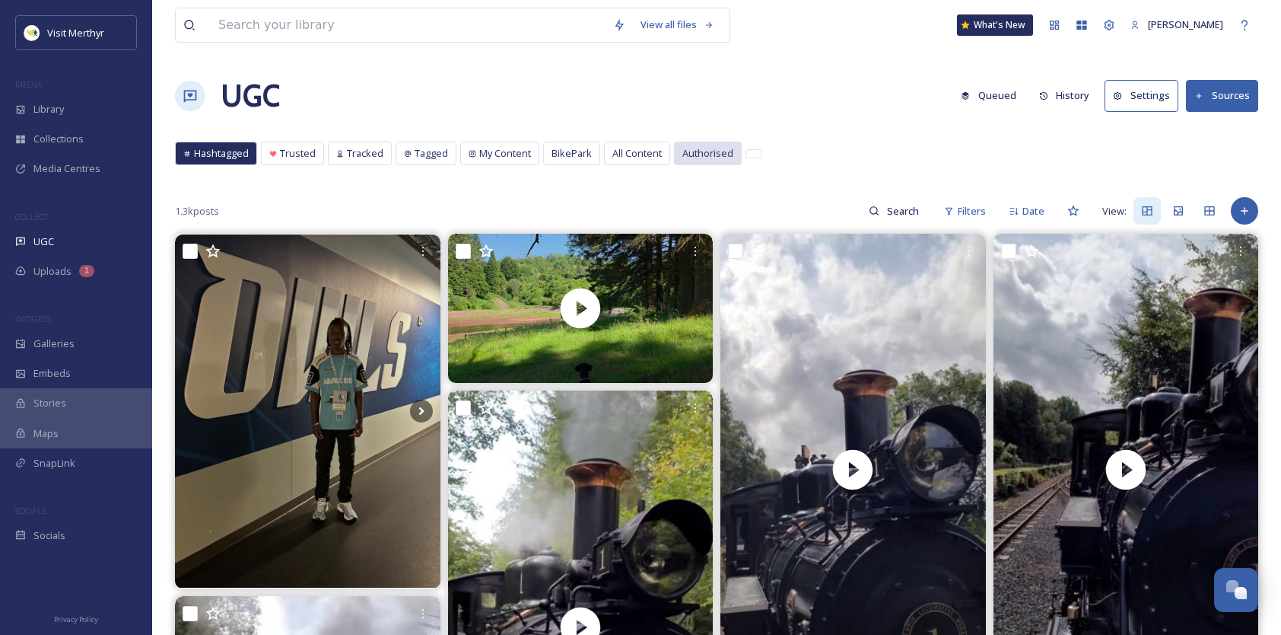
click at [698, 155] on span "Authorised" at bounding box center [708, 153] width 51 height 14
